Goal: Find specific page/section: Find specific page/section

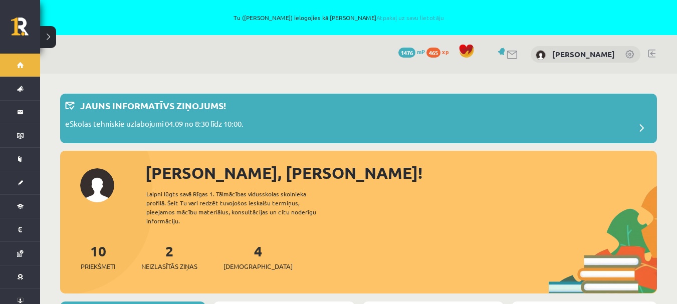
click at [437, 52] on span "465" at bounding box center [434, 53] width 14 height 10
